Goal: Register for event/course

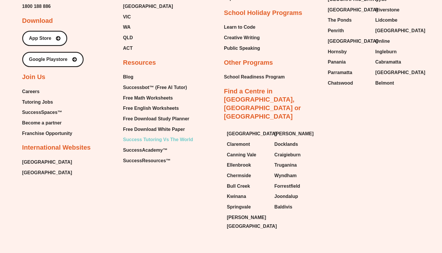
scroll to position [632, 0]
click at [147, 94] on span "Free Math Worksheets" at bounding box center [148, 98] width 50 height 9
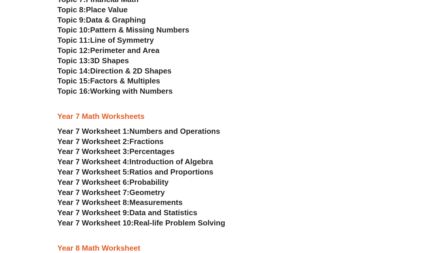
scroll to position [1645, 0]
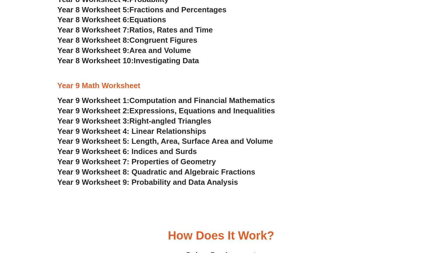
click at [149, 116] on span "Right-angled Triangles" at bounding box center [171, 120] width 82 height 9
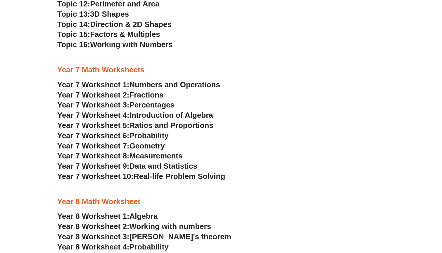
scroll to position [1397, 0]
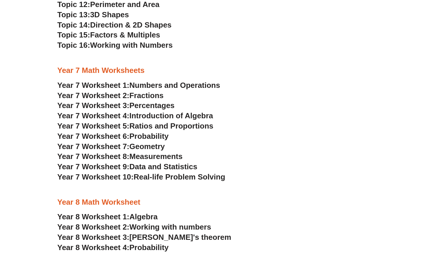
click at [134, 212] on span "Algebra" at bounding box center [144, 216] width 28 height 9
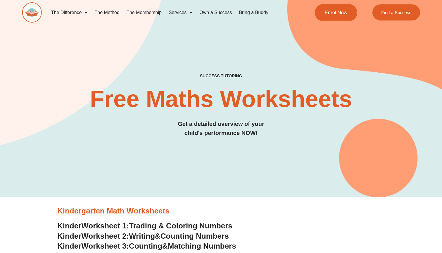
scroll to position [0, 0]
click at [348, 17] on link "Enrol Now" at bounding box center [336, 12] width 42 height 17
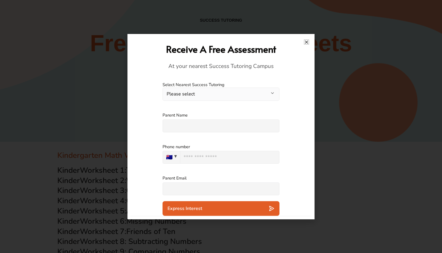
scroll to position [58, 0]
click at [240, 85] on label "Select Nearest Success Tutoring" at bounding box center [221, 85] width 117 height 6
click at [240, 91] on button "Please select" at bounding box center [221, 93] width 117 height 13
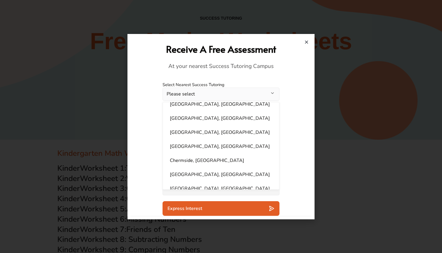
scroll to position [32, 0]
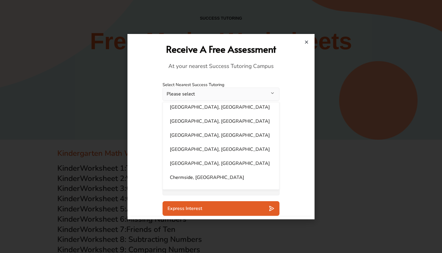
click at [306, 91] on div "**********" at bounding box center [221, 91] width 181 height 30
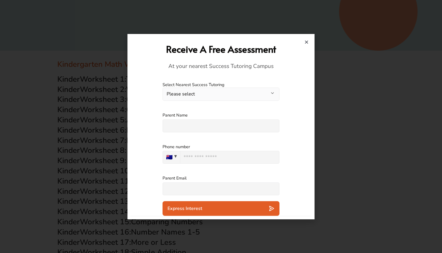
scroll to position [147, 0]
type input "***"
click at [222, 180] on label "Parent Email" at bounding box center [221, 178] width 117 height 7
click at [222, 182] on input "text" at bounding box center [221, 188] width 117 height 13
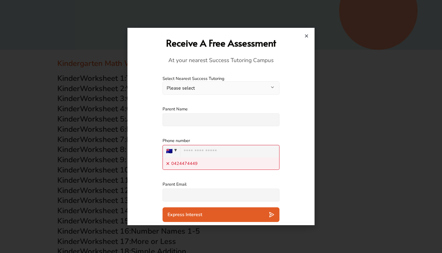
click at [262, 173] on div "Phone number 🇦🇺 🇦🇺 Australia + 61 0424474449" at bounding box center [221, 154] width 117 height 44
type input "***"
click at [245, 152] on input "***" at bounding box center [229, 151] width 99 height 13
click at [219, 163] on div "0424474449" at bounding box center [221, 163] width 117 height 13
click at [184, 163] on span "0424474449" at bounding box center [184, 163] width 26 height 6
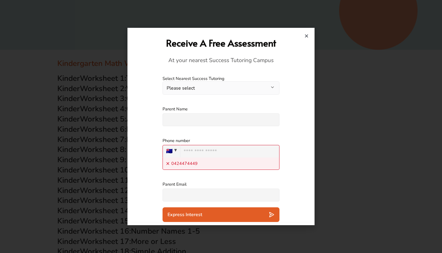
drag, startPoint x: 209, startPoint y: 164, endPoint x: 175, endPoint y: 163, distance: 34.0
click at [175, 164] on div "0424474449" at bounding box center [221, 163] width 117 height 13
click at [227, 172] on div "Phone number 🇦🇺 🇦🇺 Australia + 61 0424474449" at bounding box center [221, 154] width 117 height 44
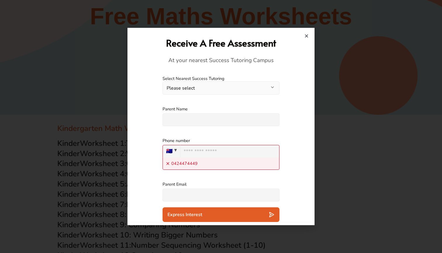
scroll to position [80, 0]
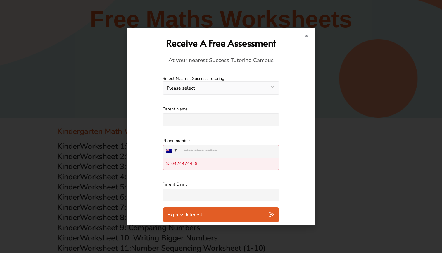
click at [228, 63] on h4 "At your nearest Success Tutoring Campus" at bounding box center [221, 61] width 176 height 8
click at [227, 80] on label "Select Nearest Success Tutoring" at bounding box center [221, 79] width 117 height 6
click at [228, 92] on button "Please select" at bounding box center [221, 87] width 117 height 13
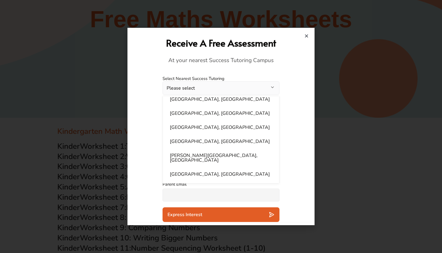
scroll to position [140, 0]
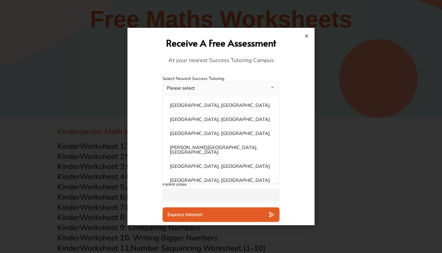
click at [227, 144] on li "Gregory Hills, NSW" at bounding box center [221, 150] width 109 height 16
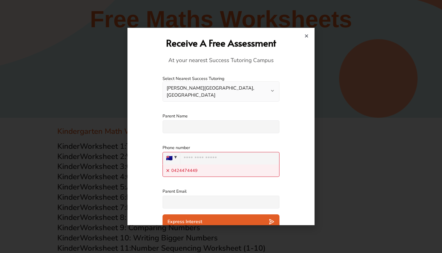
click at [223, 120] on input "text" at bounding box center [221, 126] width 117 height 13
click at [223, 91] on button "Gregory Hills, NSW" at bounding box center [221, 91] width 117 height 20
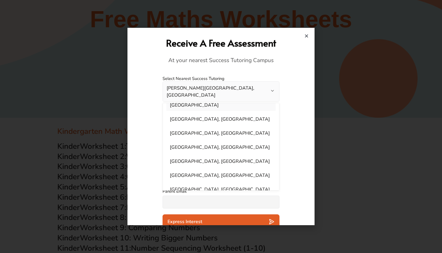
scroll to position [228, 0]
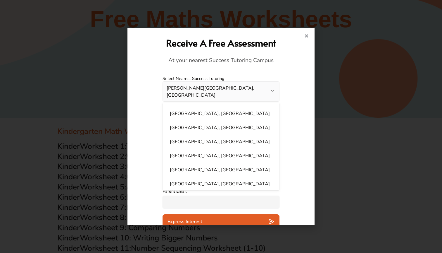
click at [223, 136] on li "Parramatta, NSW" at bounding box center [221, 142] width 109 height 12
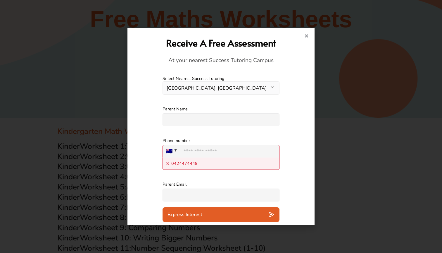
click at [217, 87] on button "Parramatta, NSW" at bounding box center [221, 87] width 117 height 13
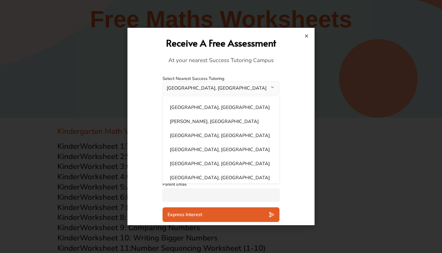
scroll to position [308, 0]
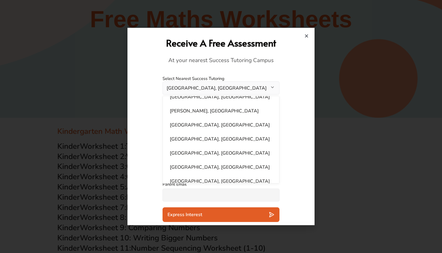
click at [202, 119] on li "Wentworthville, NSW" at bounding box center [221, 125] width 109 height 12
select select "**********"
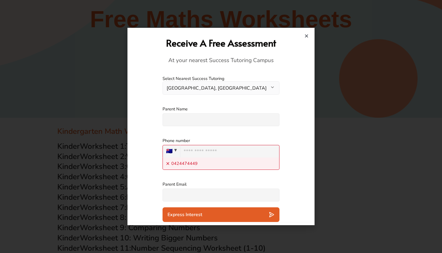
click at [316, 33] on div at bounding box center [221, 126] width 442 height 253
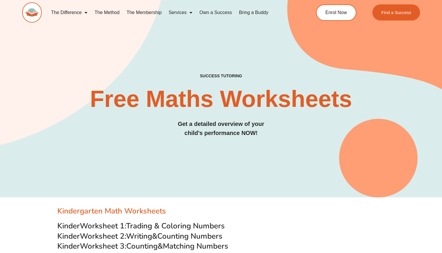
scroll to position [0, 0]
click at [324, 23] on div "The Difference Personalised Program Inspirational Tutors Motivational Learning …" at bounding box center [221, 15] width 398 height 31
click at [324, 20] on div "The Difference Personalised Program Inspirational Tutors Motivational Learning …" at bounding box center [221, 15] width 398 height 31
click at [329, 12] on span "Enrol Now" at bounding box center [336, 12] width 23 height 5
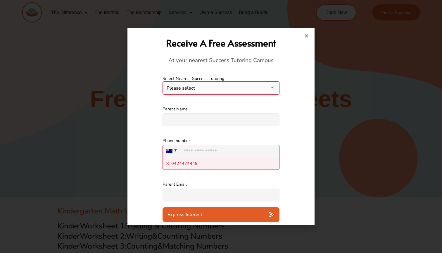
click at [305, 33] on div "Receive A Free Assessment At your nearest Success Tutoring Campus" at bounding box center [221, 50] width 176 height 39
click at [310, 35] on div "Receive A Free Assessment At your nearest Success Tutoring Campus" at bounding box center [221, 50] width 181 height 39
click at [383, 9] on div at bounding box center [221, 126] width 442 height 253
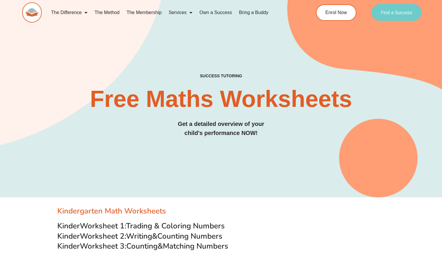
click at [385, 12] on span "Find a Success" at bounding box center [397, 12] width 32 height 5
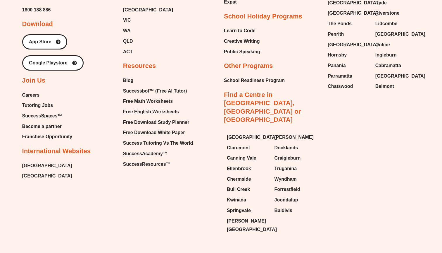
scroll to position [2419, 0]
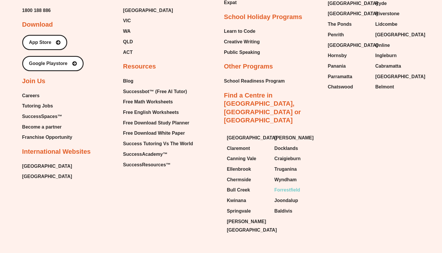
click at [294, 186] on span "Forrestfield" at bounding box center [288, 190] width 26 height 9
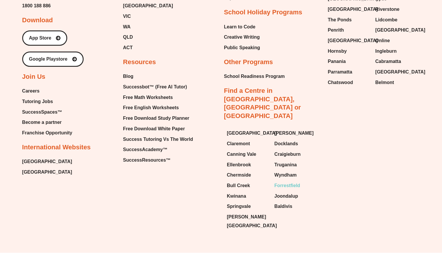
scroll to position [466, 0]
click at [286, 171] on span "Wyndham" at bounding box center [286, 175] width 22 height 9
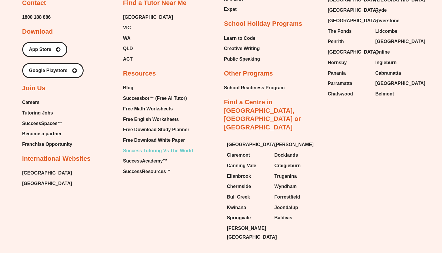
scroll to position [2515, 0]
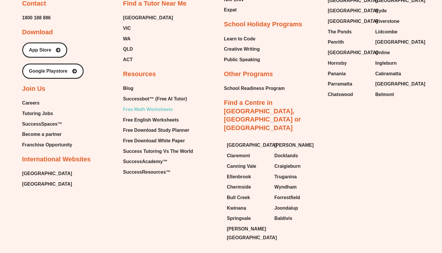
click at [146, 105] on span "Free Math Worksheets" at bounding box center [148, 109] width 50 height 9
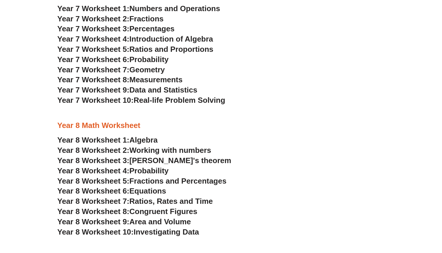
scroll to position [1476, 0]
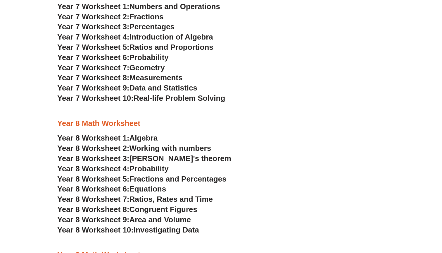
click at [13, 241] on section "NSW Selective High Schools Practice Worksheets Topic 1: Weight Measurement Topi…" at bounding box center [221, 83] width 442 height 591
